Goal: Go to known website: Access a specific website the user already knows

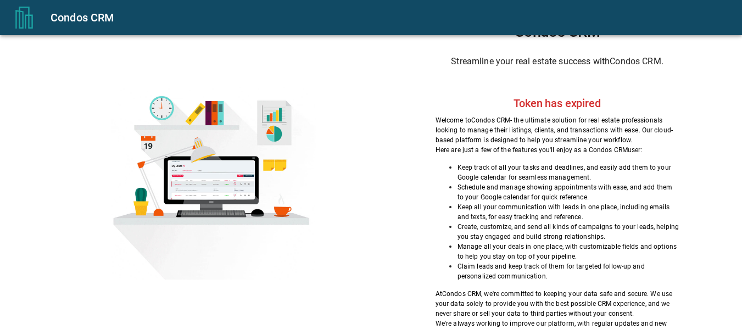
scroll to position [23, 0]
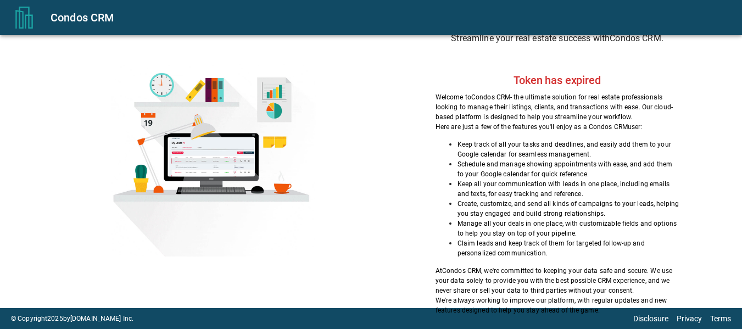
click at [175, 7] on div "Condos CRM" at bounding box center [371, 17] width 742 height 35
